Goal: Contribute content

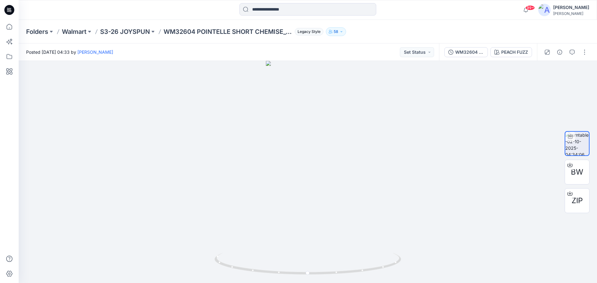
click at [140, 31] on p "S3-26 JOYSPUN" at bounding box center [125, 31] width 50 height 9
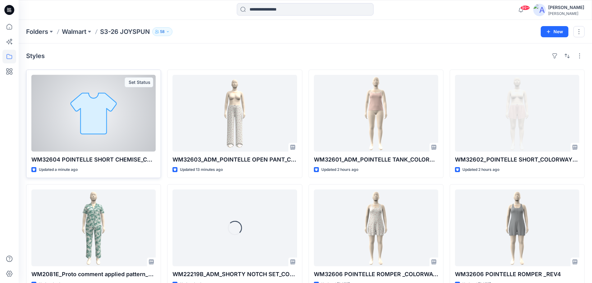
click at [99, 123] on div at bounding box center [93, 113] width 124 height 77
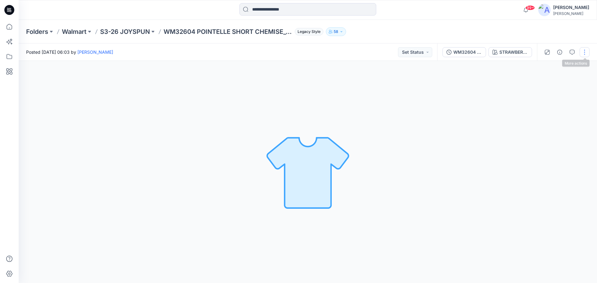
click at [587, 53] on button "button" at bounding box center [584, 52] width 10 height 10
click at [545, 66] on p "Edit" at bounding box center [545, 66] width 8 height 7
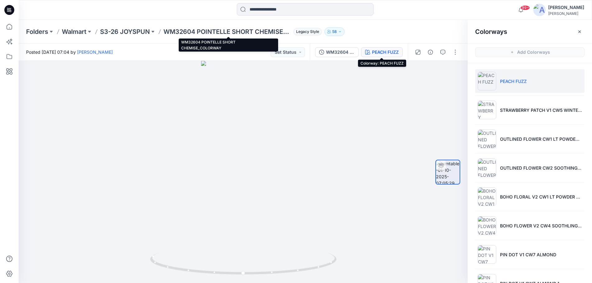
scroll to position [21, 0]
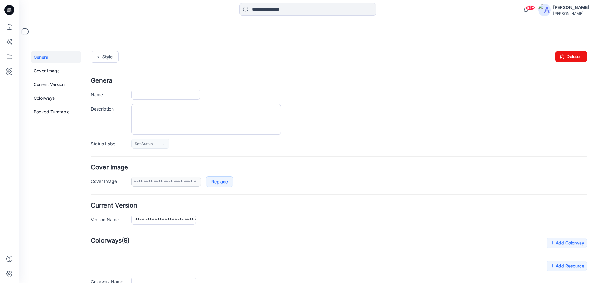
type input "**********"
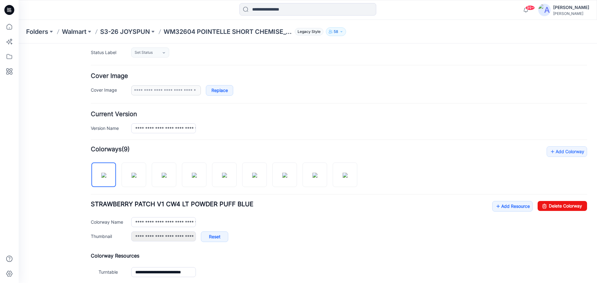
scroll to position [93, 0]
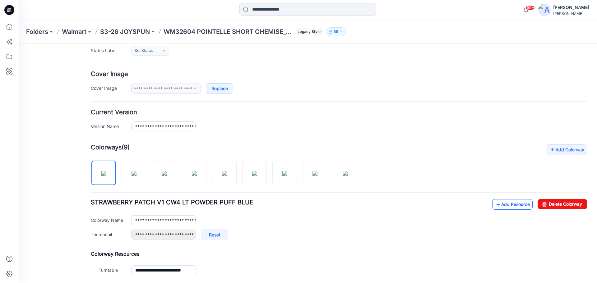
click at [505, 206] on link "Add Resource" at bounding box center [512, 204] width 40 height 11
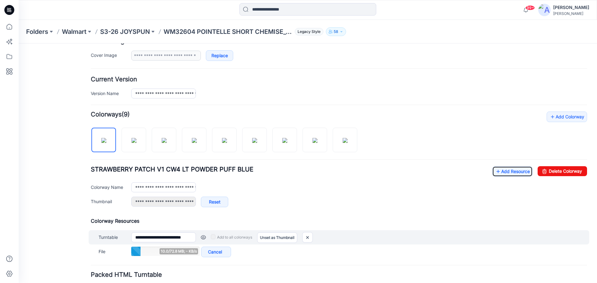
scroll to position [155, 0]
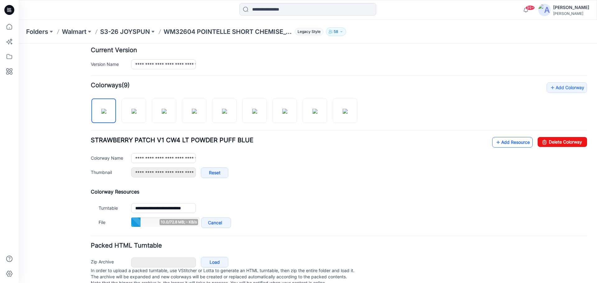
click at [508, 142] on link "Add Resource" at bounding box center [512, 142] width 40 height 11
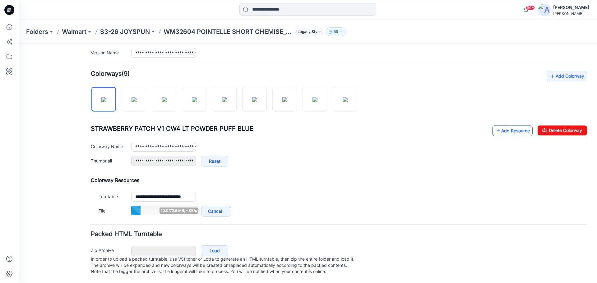
scroll to position [173, 0]
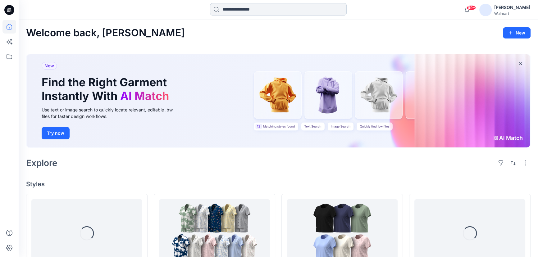
click at [240, 9] on input at bounding box center [278, 9] width 137 height 12
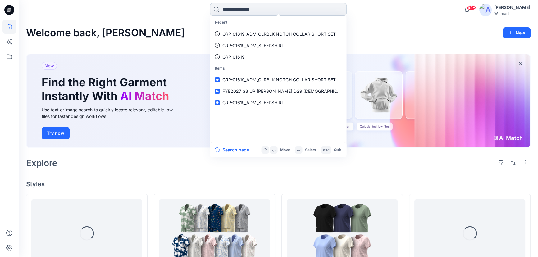
paste input "**********"
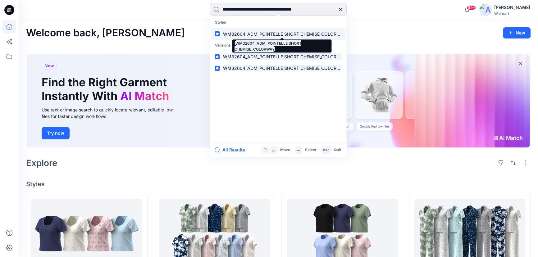
type input "**********"
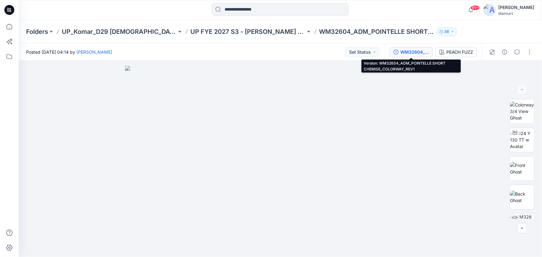
click at [413, 52] on div "WM32604_ADM_POINTELLE SHORT CHEMISE_COLORWAY_REV1" at bounding box center [415, 52] width 29 height 7
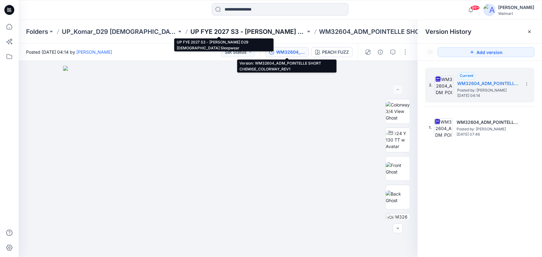
click at [238, 31] on p "UP FYE 2027 S3 - [PERSON_NAME] D29 [DEMOGRAPHIC_DATA] Sleepwear" at bounding box center [248, 31] width 115 height 9
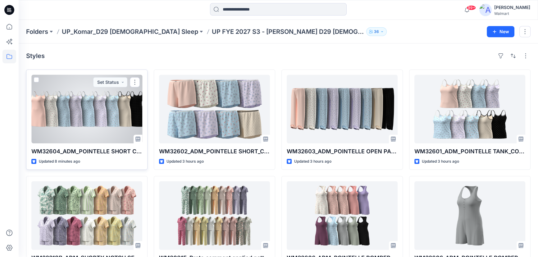
click at [115, 108] on div at bounding box center [86, 109] width 111 height 69
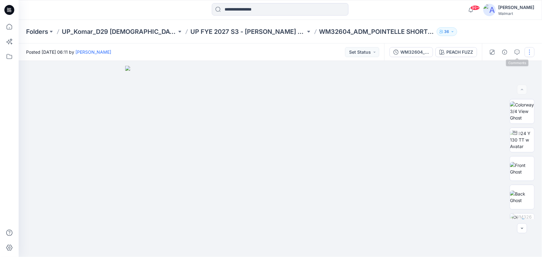
click at [532, 50] on button "button" at bounding box center [530, 52] width 10 height 10
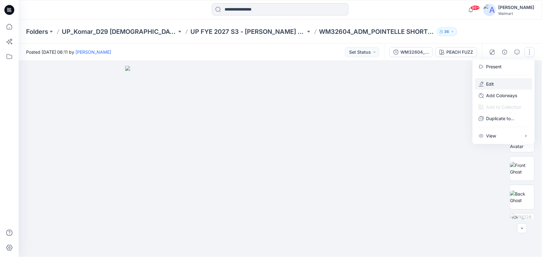
click at [491, 84] on p "Edit" at bounding box center [490, 84] width 8 height 7
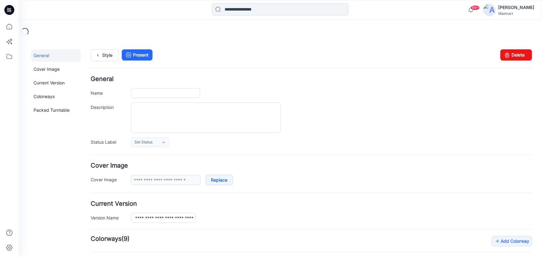
type input "**********"
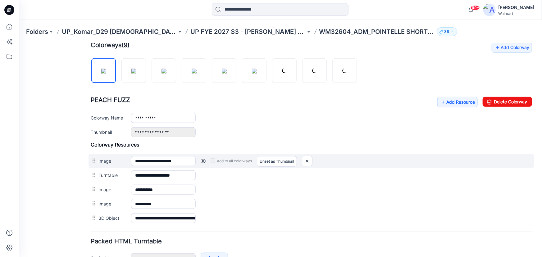
scroll to position [198, 0]
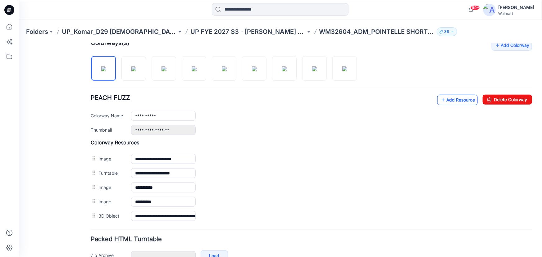
click at [444, 100] on link "Add Resource" at bounding box center [457, 99] width 40 height 11
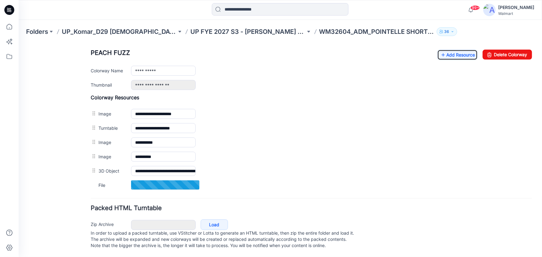
scroll to position [249, 0]
